Goal: Task Accomplishment & Management: Complete application form

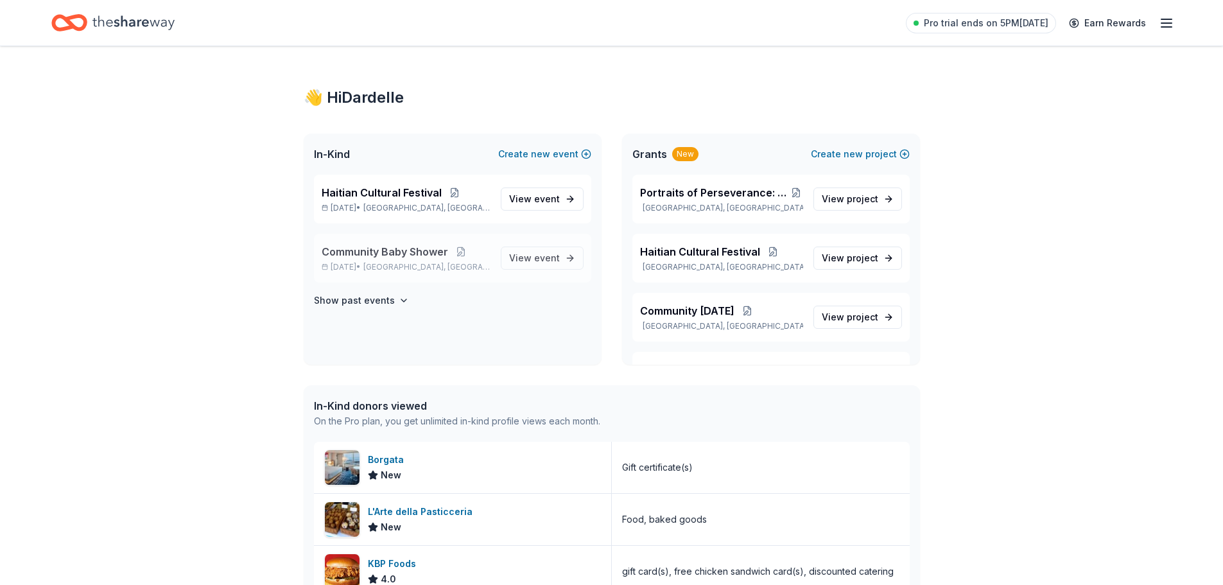
click at [411, 261] on div "Community Baby Shower [DATE] • [GEOGRAPHIC_DATA], [GEOGRAPHIC_DATA]" at bounding box center [406, 258] width 169 height 28
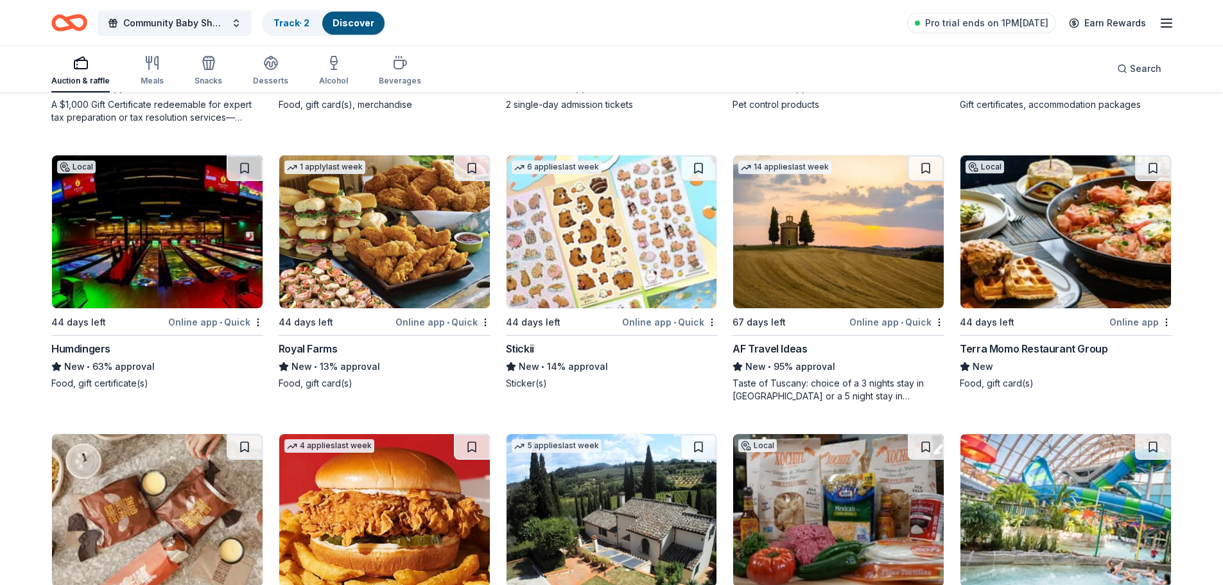
scroll to position [1156, 0]
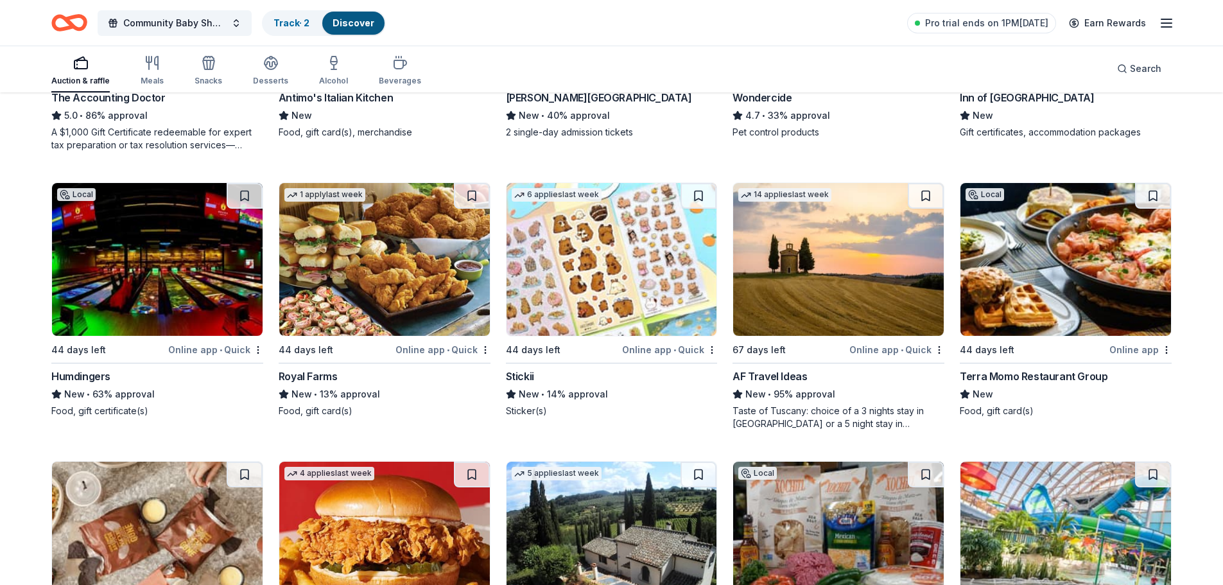
click at [833, 285] on img at bounding box center [838, 259] width 211 height 153
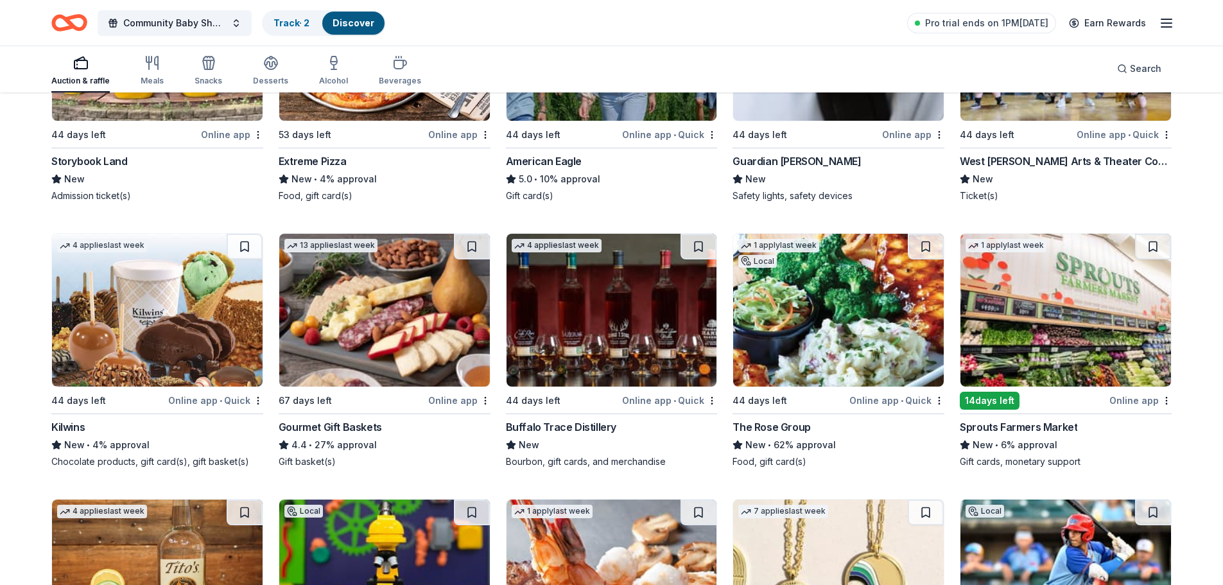
scroll to position [2471, 0]
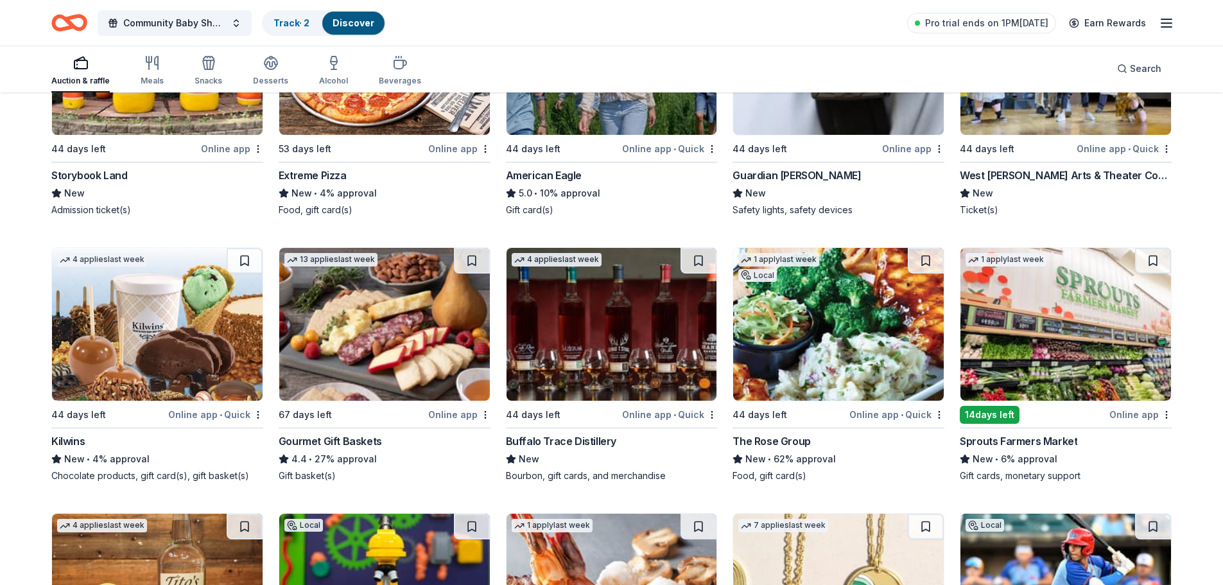
click at [867, 361] on img at bounding box center [838, 324] width 211 height 153
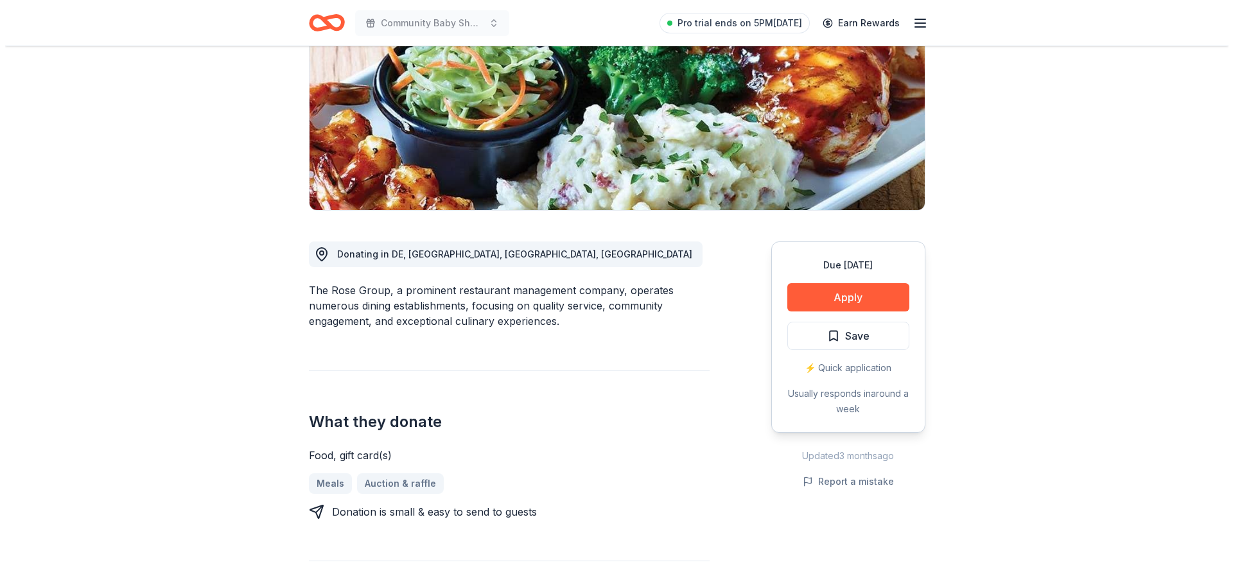
scroll to position [193, 0]
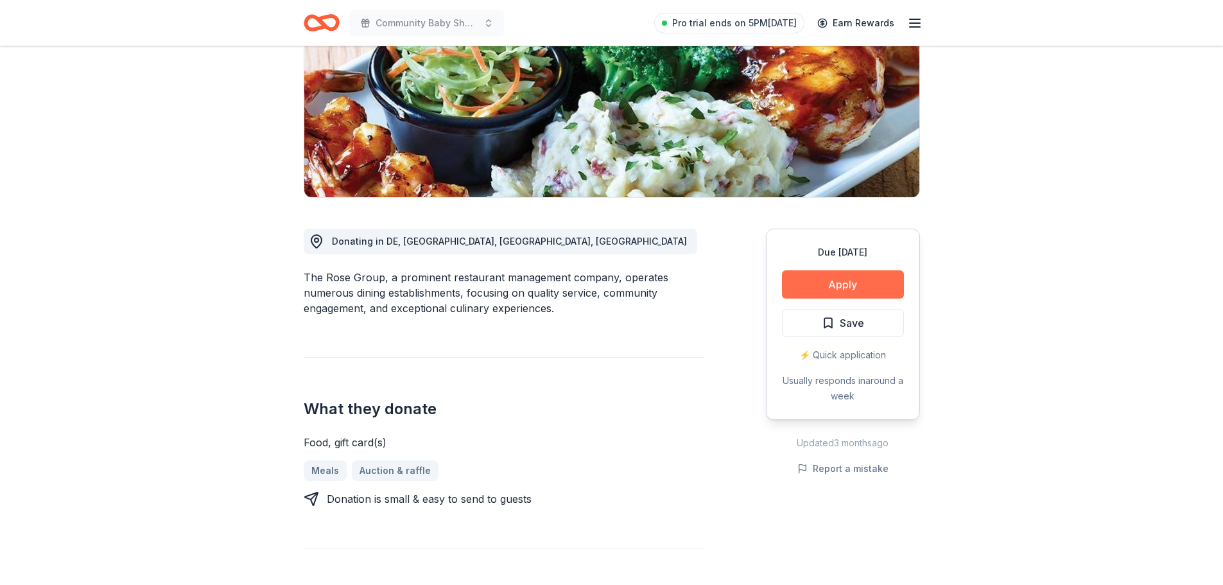
click at [860, 293] on button "Apply" at bounding box center [843, 284] width 122 height 28
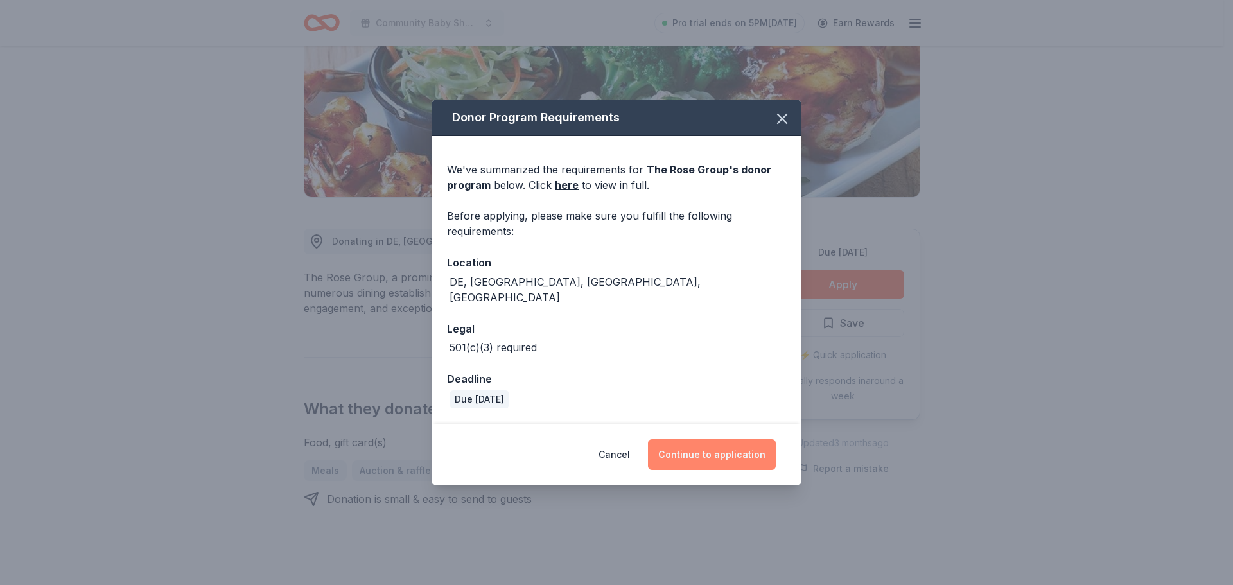
click at [687, 447] on button "Continue to application" at bounding box center [712, 454] width 128 height 31
